Goal: Task Accomplishment & Management: Use online tool/utility

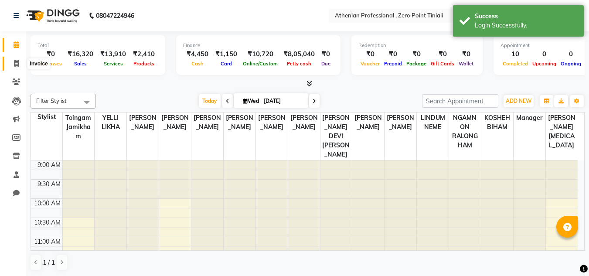
click at [17, 61] on icon at bounding box center [16, 63] width 5 height 7
select select "service"
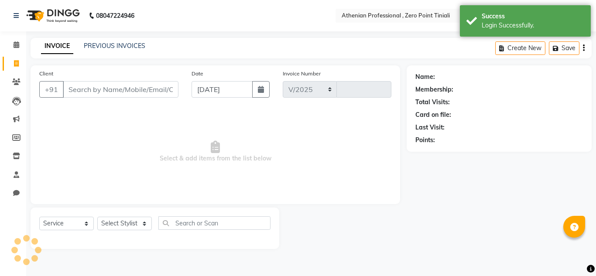
select select "8300"
type input "2315"
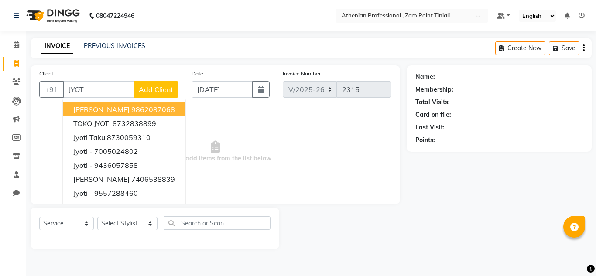
click at [122, 112] on span "[PERSON_NAME]" at bounding box center [101, 109] width 56 height 9
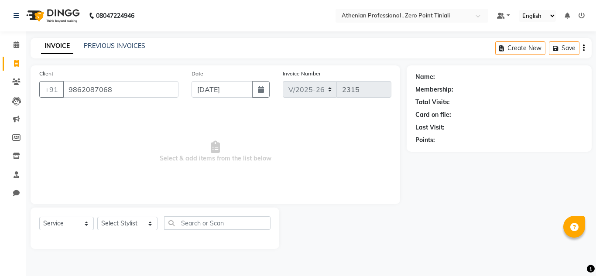
type input "9862087068"
select select "1: Object"
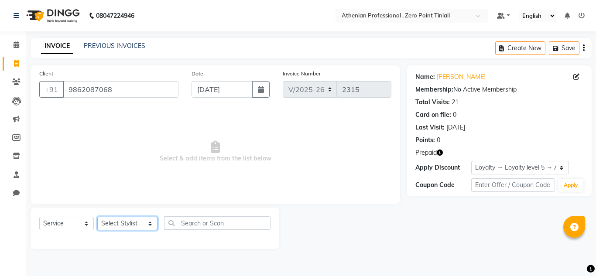
click at [127, 221] on select "Select Stylist [PERSON_NAME][MEDICAL_DATA] Admin [PERSON_NAME] BIHAM LINDUM NEM…" at bounding box center [127, 224] width 60 height 14
select select "80048"
click at [97, 217] on select "Select Stylist [PERSON_NAME][MEDICAL_DATA] Admin [PERSON_NAME] BIHAM LINDUM NEM…" at bounding box center [127, 224] width 60 height 14
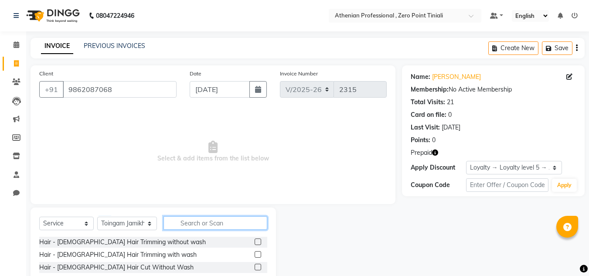
click at [195, 228] on input "text" at bounding box center [216, 223] width 104 height 14
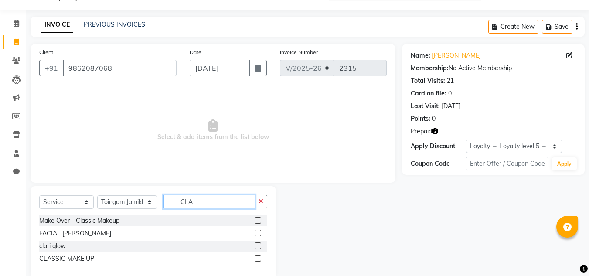
scroll to position [37, 0]
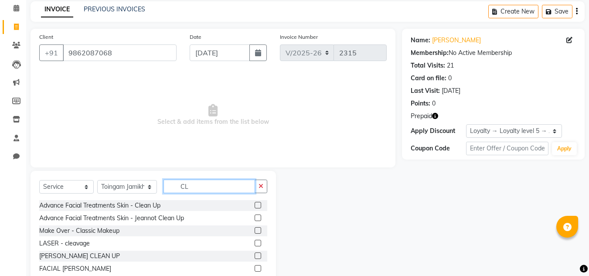
type input "C"
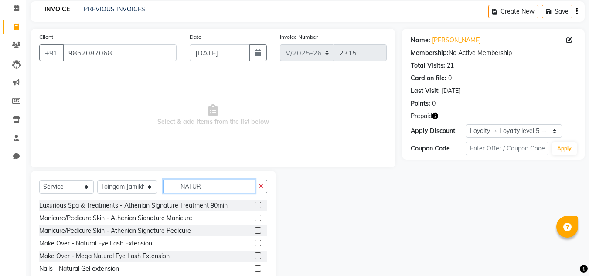
type input "NATUR"
click at [255, 243] on label at bounding box center [258, 243] width 7 height 7
click at [255, 243] on input "checkbox" at bounding box center [258, 244] width 6 height 6
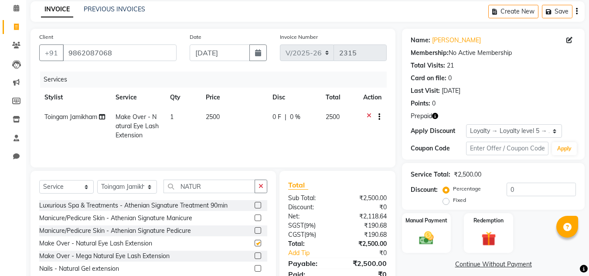
checkbox input "false"
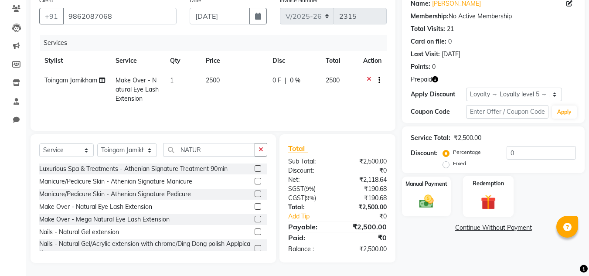
click at [492, 184] on label "Redemption" at bounding box center [488, 183] width 31 height 8
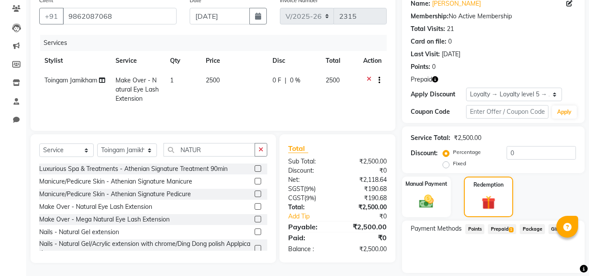
click at [508, 230] on span "Prepaid 1" at bounding box center [502, 229] width 28 height 10
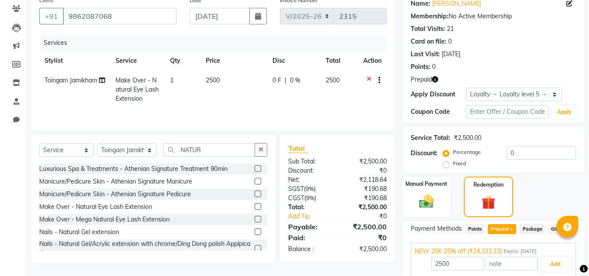
scroll to position [108, 0]
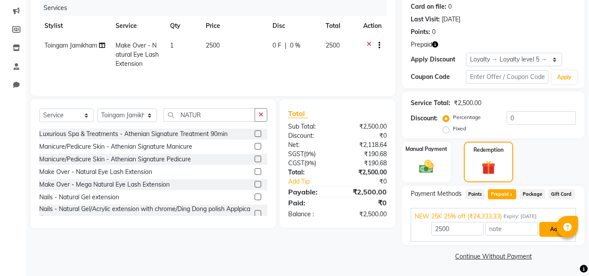
click at [551, 230] on button "Add" at bounding box center [556, 229] width 32 height 15
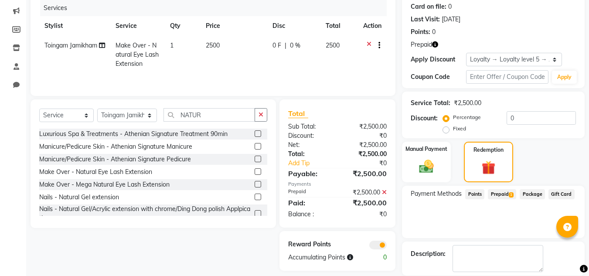
scroll to position [151, 0]
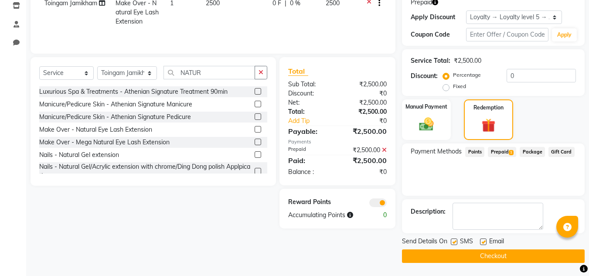
click at [524, 253] on button "Checkout" at bounding box center [493, 257] width 183 height 14
